Goal: Task Accomplishment & Management: Manage account settings

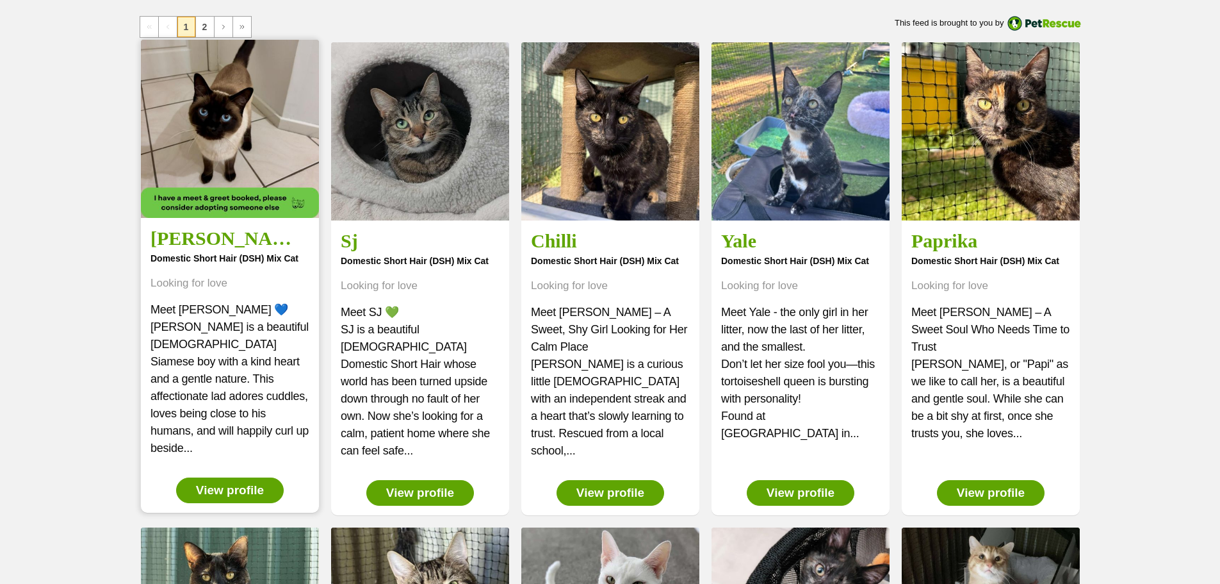
click at [245, 140] on img at bounding box center [230, 129] width 178 height 178
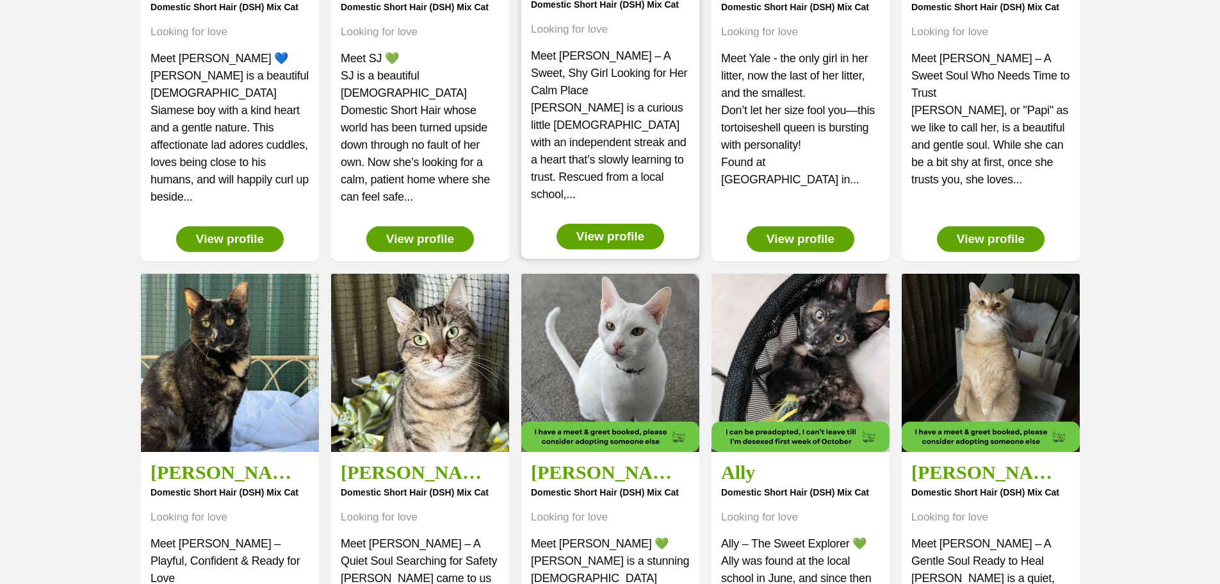
scroll to position [320, 0]
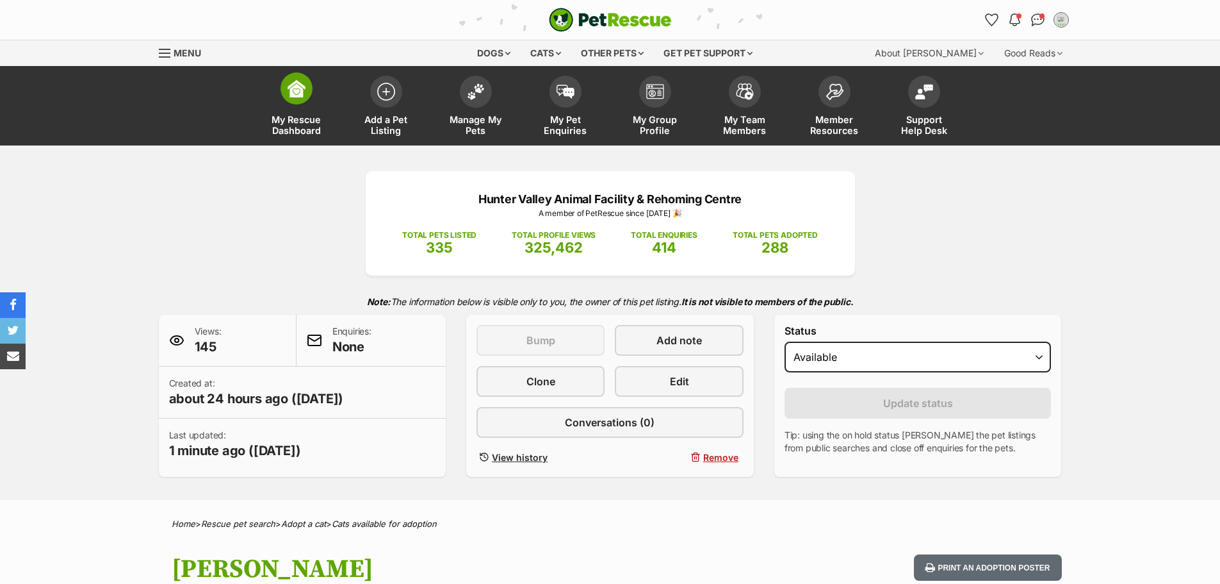
drag, startPoint x: 477, startPoint y: 115, endPoint x: 266, endPoint y: 104, distance: 211.7
click at [477, 115] on span "Manage My Pets" at bounding box center [476, 125] width 58 height 22
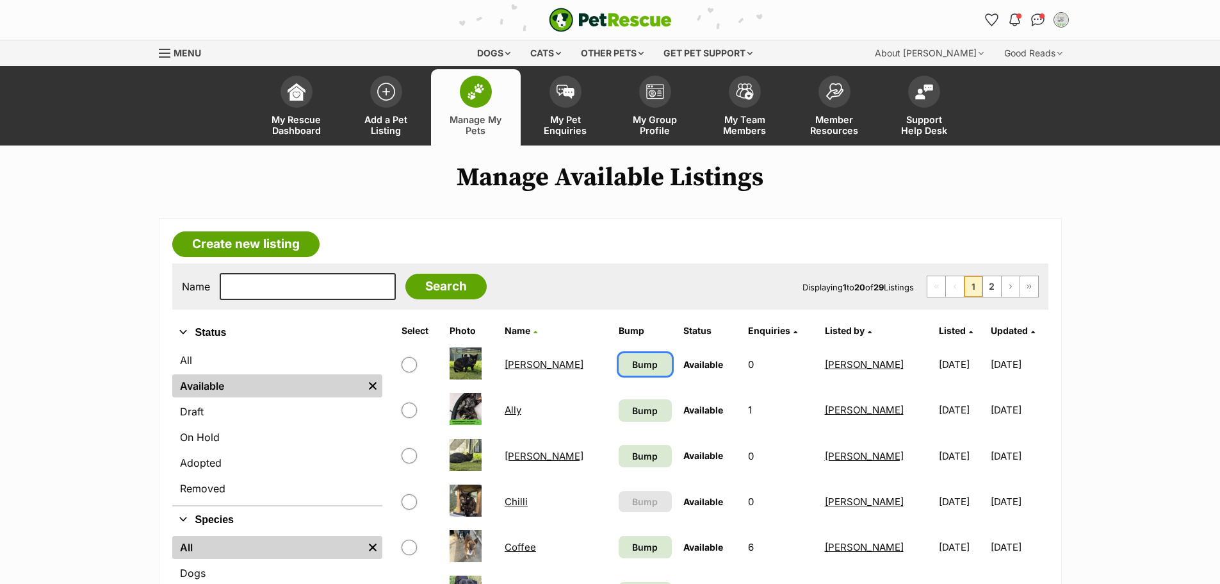
click at [632, 365] on span "Bump" at bounding box center [645, 363] width 26 height 13
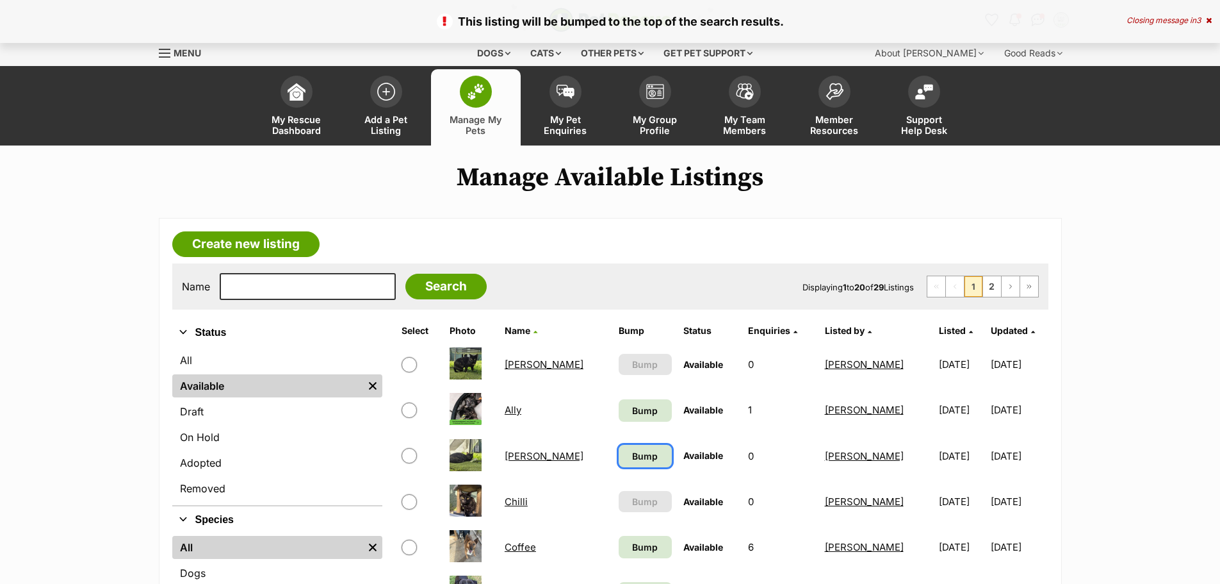
click at [632, 456] on span "Bump" at bounding box center [645, 455] width 26 height 13
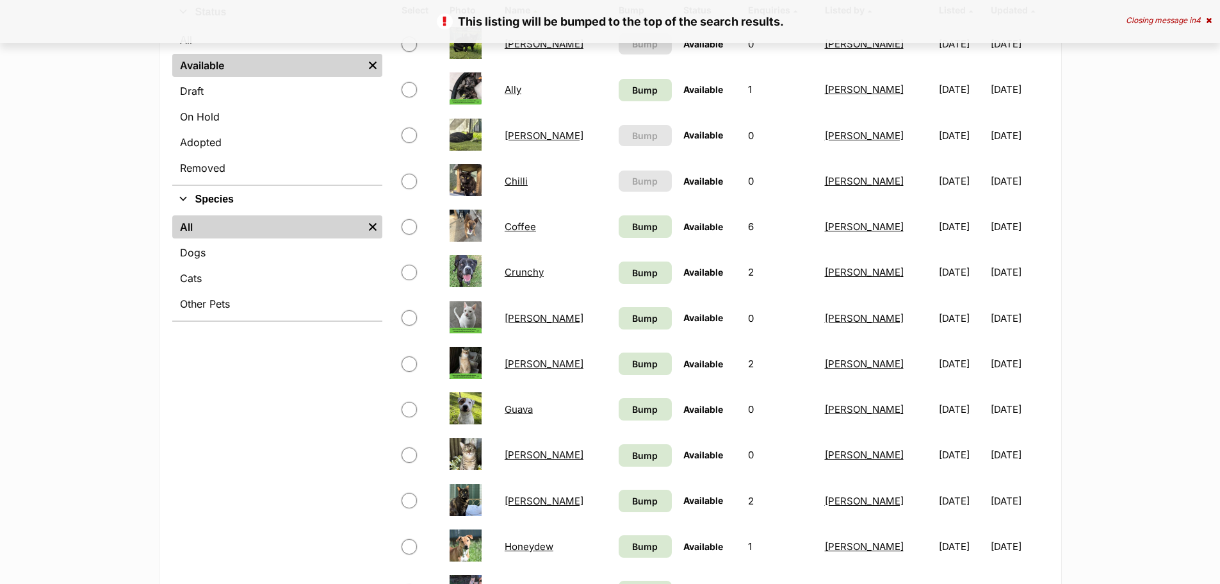
scroll to position [384, 0]
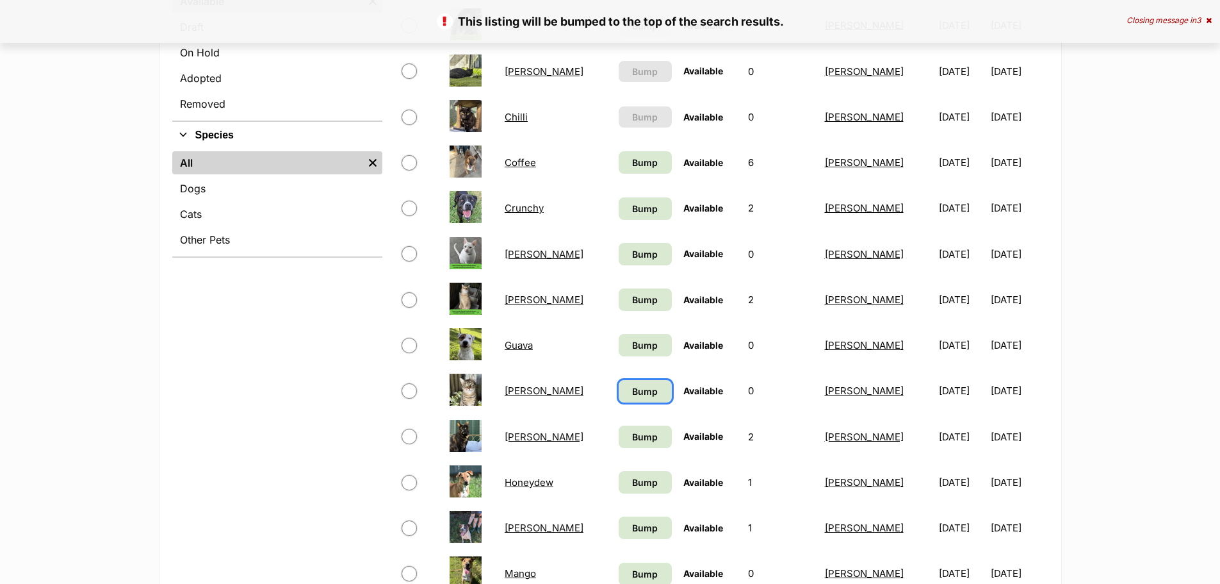
click at [632, 395] on span "Bump" at bounding box center [645, 390] width 26 height 13
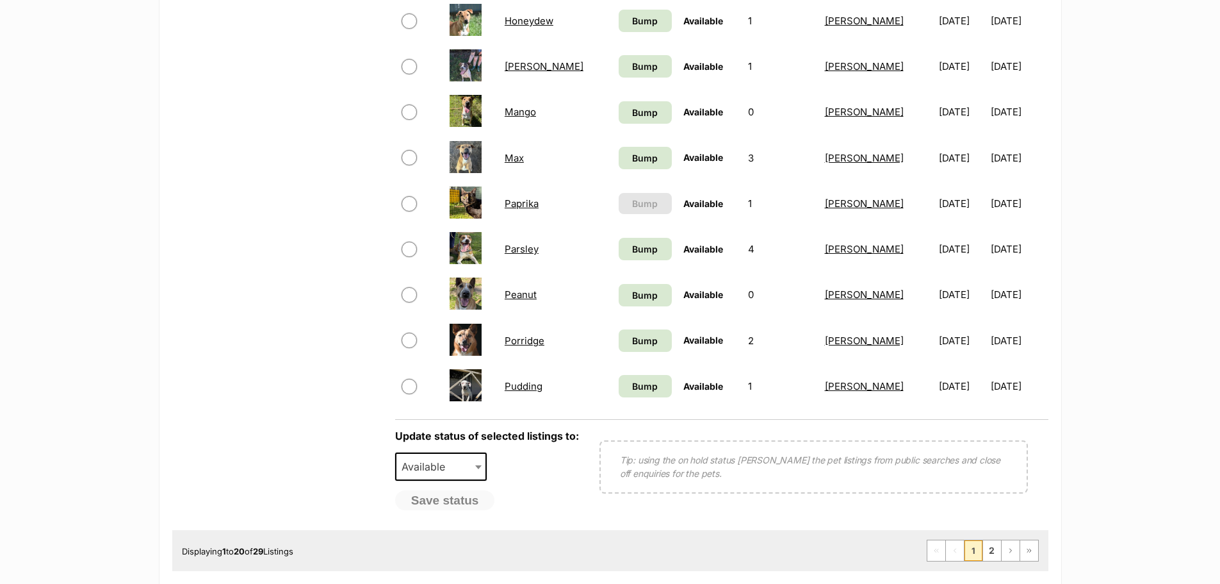
scroll to position [961, 0]
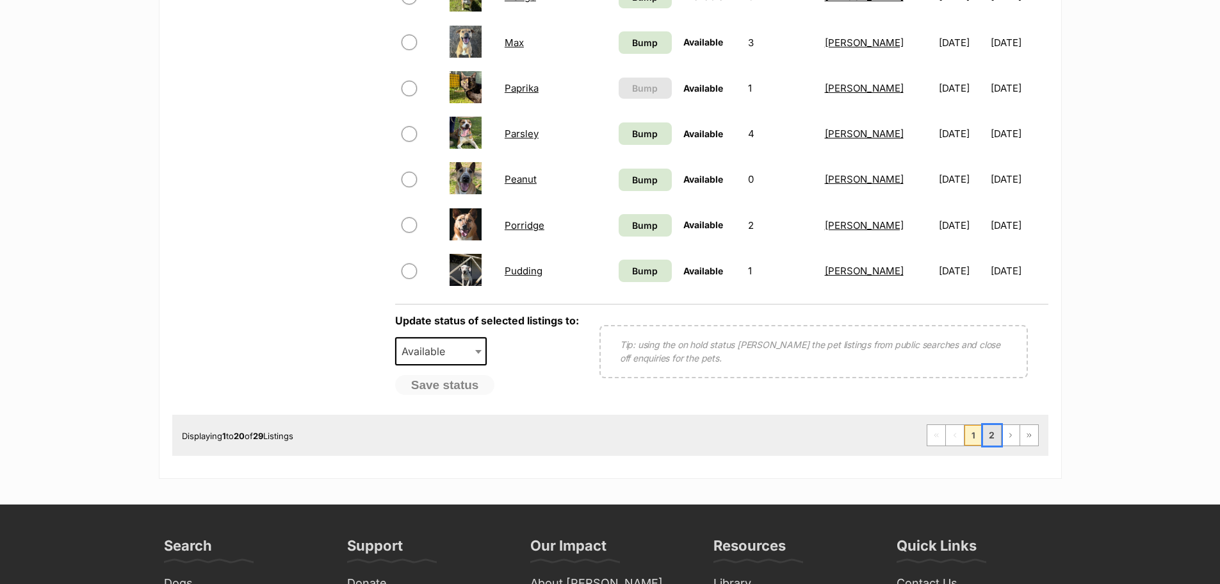
click at [987, 435] on link "2" at bounding box center [992, 435] width 18 height 20
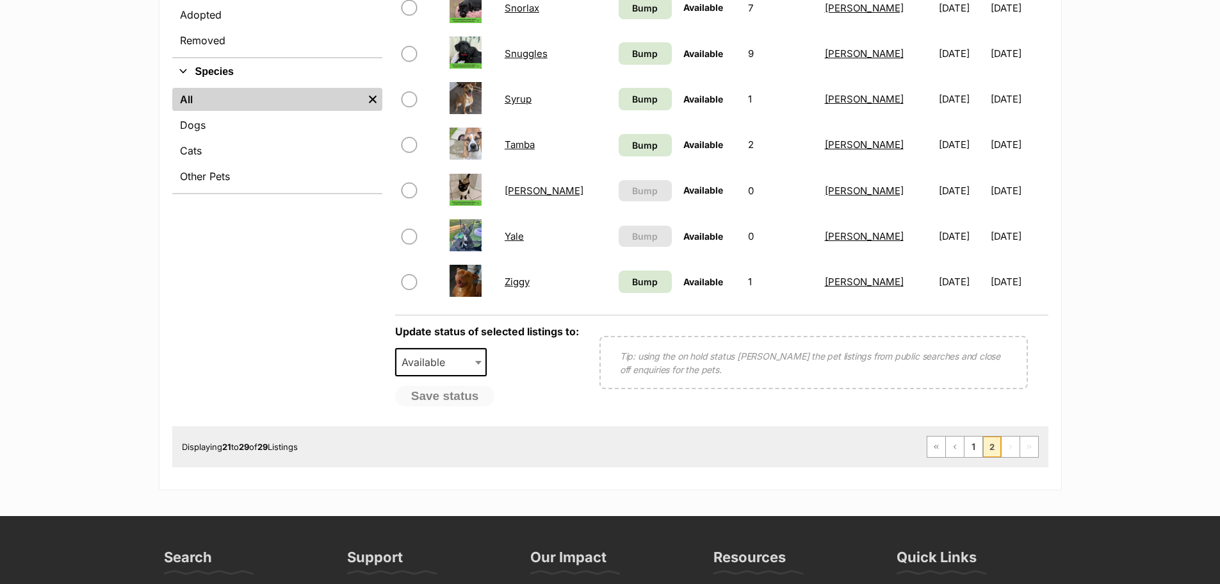
scroll to position [448, 0]
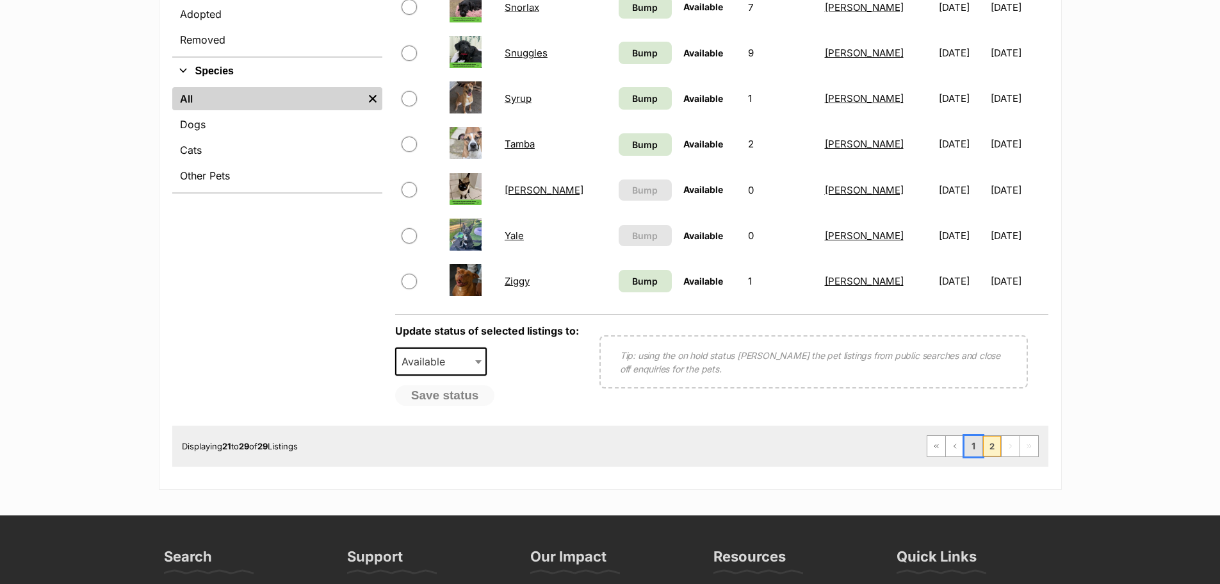
click at [971, 449] on link "1" at bounding box center [974, 446] width 18 height 20
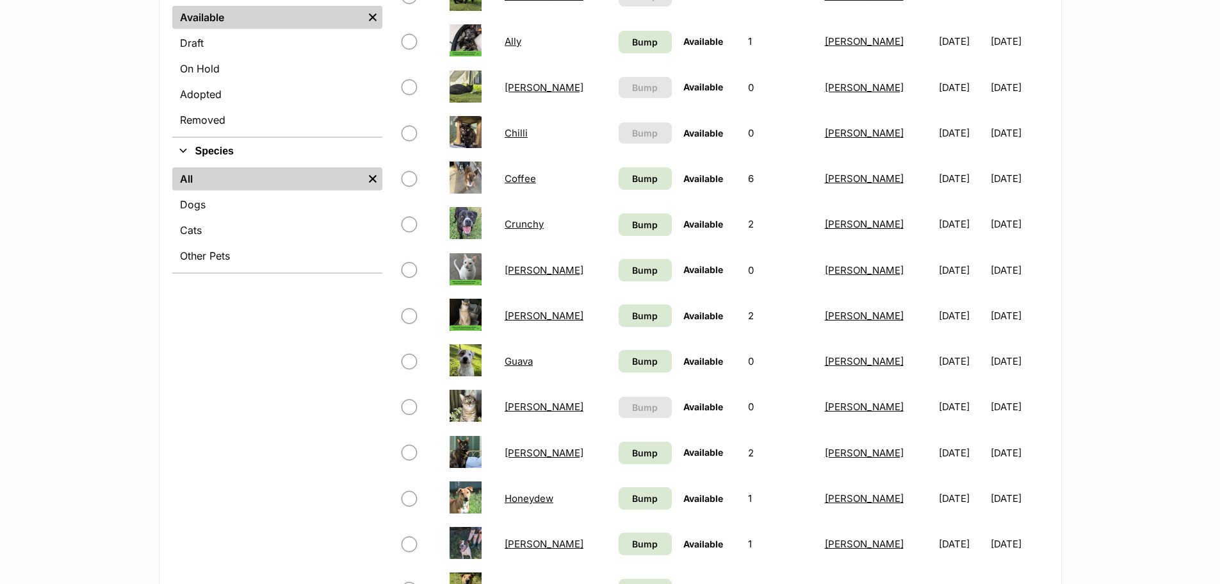
scroll to position [384, 0]
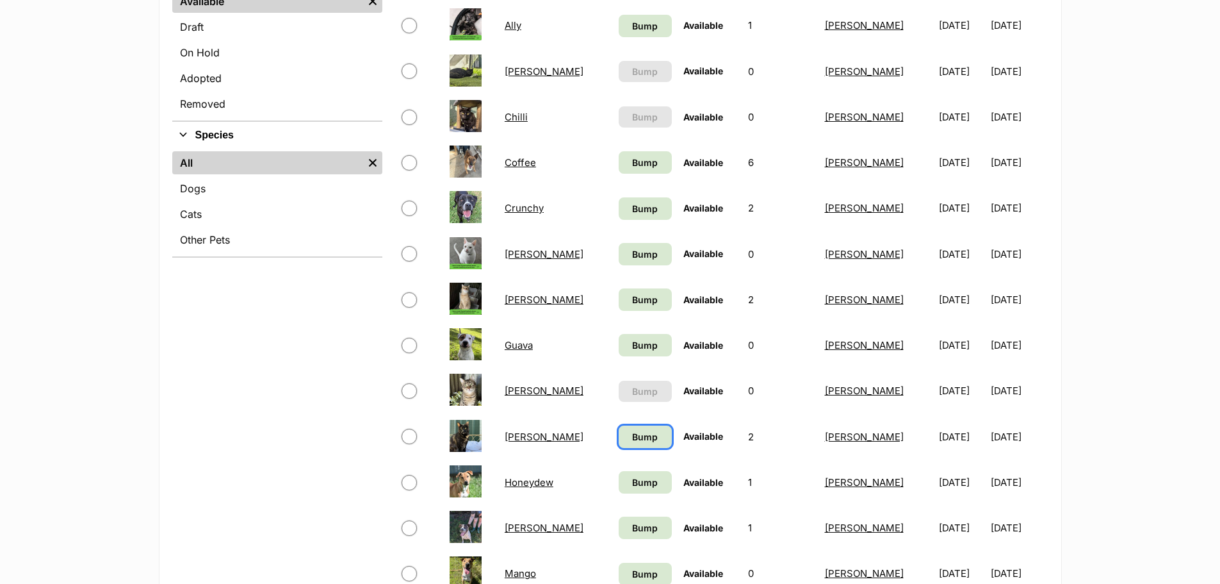
click at [632, 439] on span "Bump" at bounding box center [645, 436] width 26 height 13
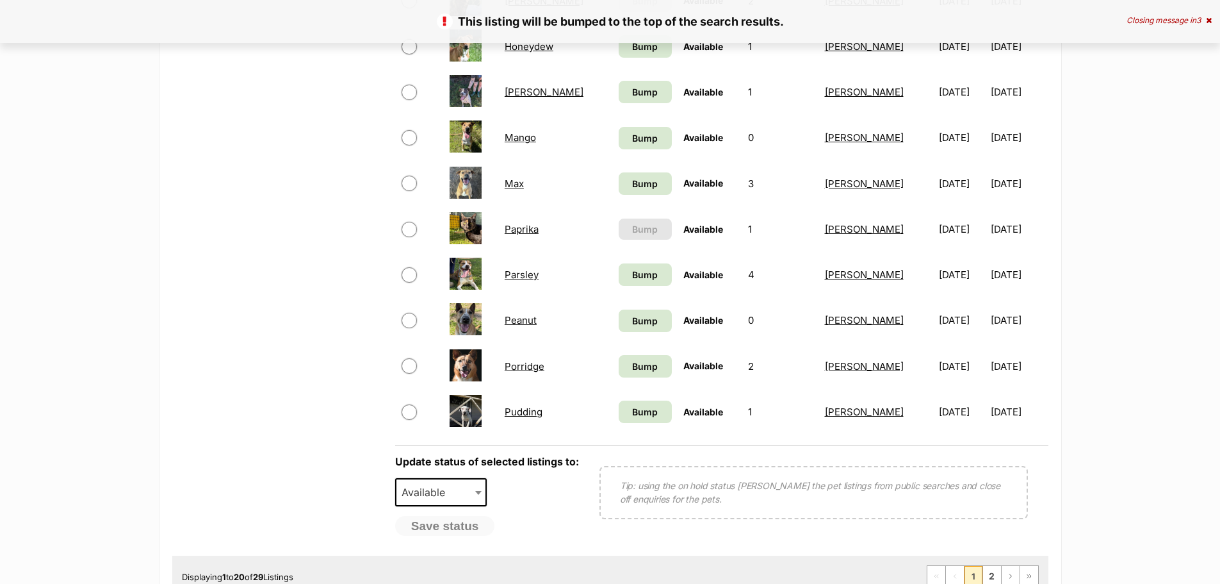
scroll to position [897, 0]
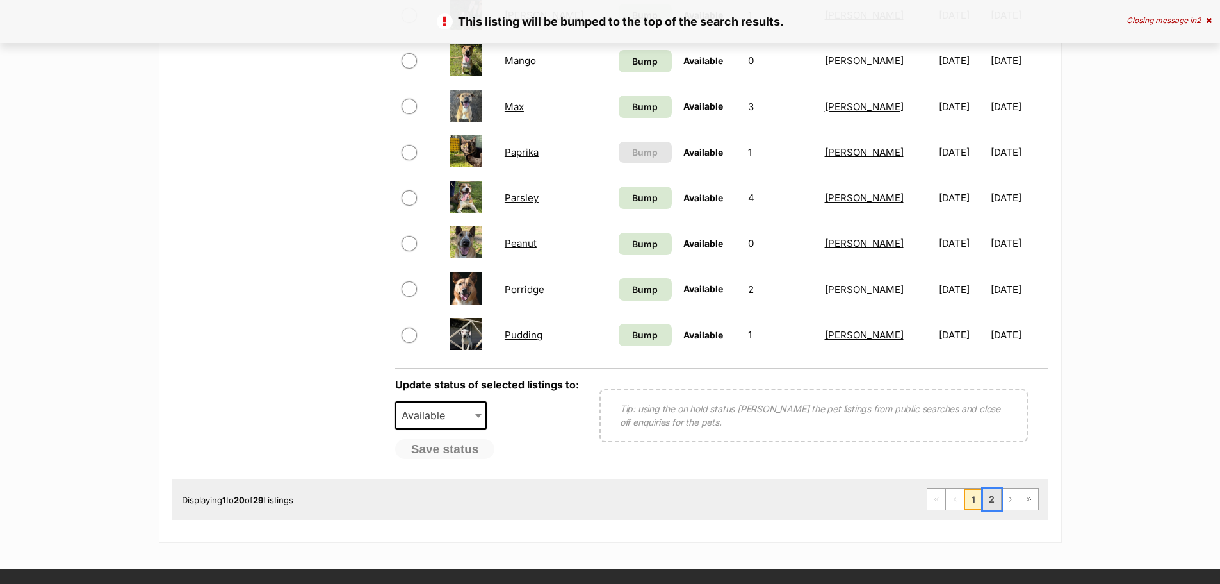
click at [994, 500] on link "2" at bounding box center [992, 499] width 18 height 20
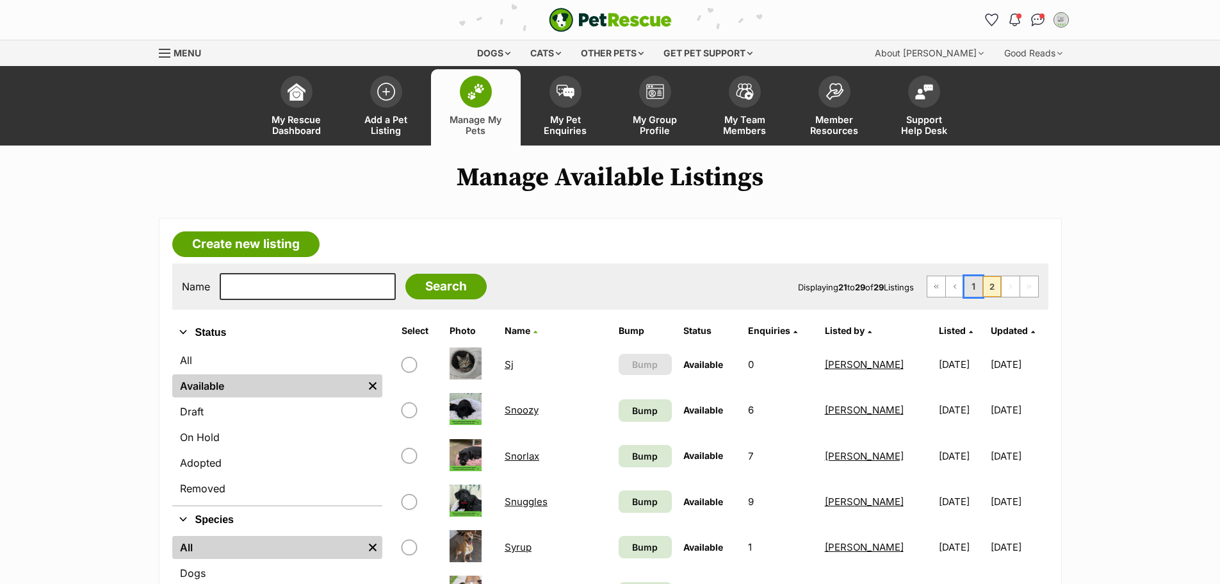
click at [971, 286] on link "1" at bounding box center [974, 286] width 18 height 20
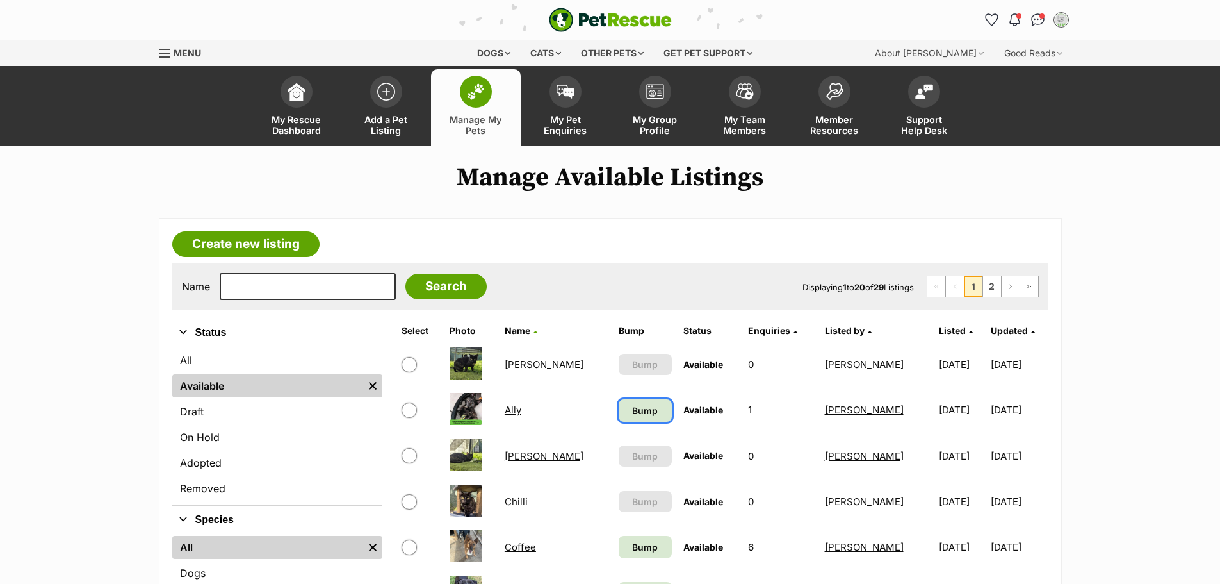
click at [632, 407] on span "Bump" at bounding box center [645, 410] width 26 height 13
